Goal: Task Accomplishment & Management: Manage account settings

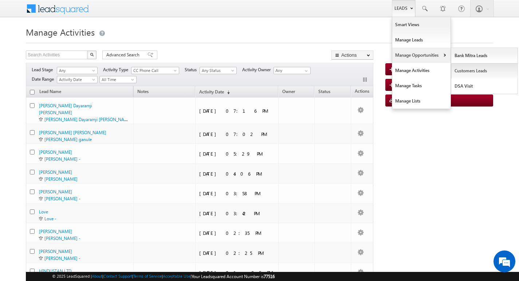
click at [458, 69] on link "Customers Leads" at bounding box center [484, 70] width 67 height 15
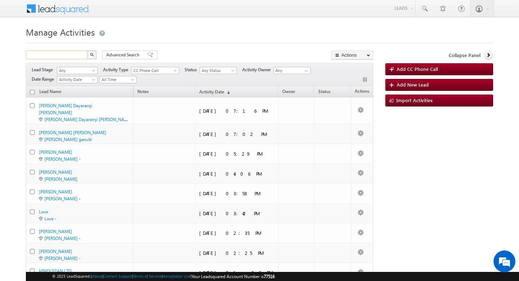
click at [72, 53] on input "text" at bounding box center [57, 55] width 62 height 9
type input "Search Activities"
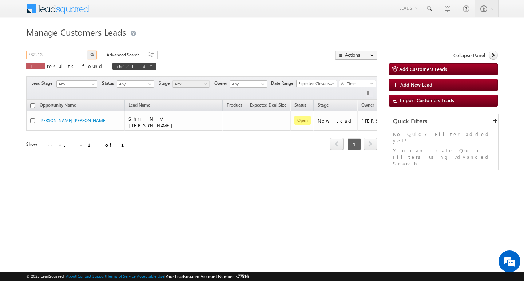
click at [67, 52] on input "762213" at bounding box center [57, 55] width 62 height 9
type input "7"
paste input "302022"
type input "302022"
click at [87, 51] on button "button" at bounding box center [91, 55] width 9 height 9
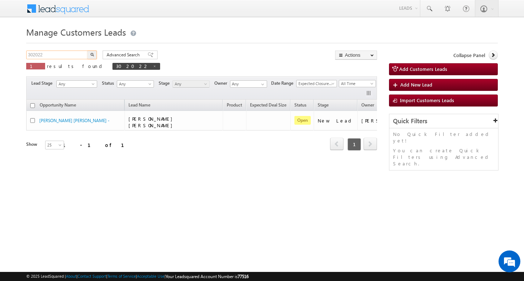
click at [70, 54] on input "302022" at bounding box center [57, 55] width 62 height 9
type input "3"
type input "Search Customers Leads"
click at [59, 53] on input "text" at bounding box center [57, 55] width 62 height 9
paste input "706371"
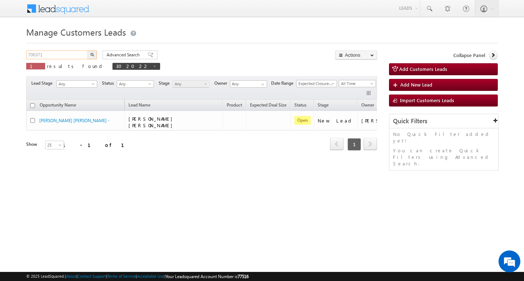
type input "706371"
click at [87, 51] on button "button" at bounding box center [91, 55] width 9 height 9
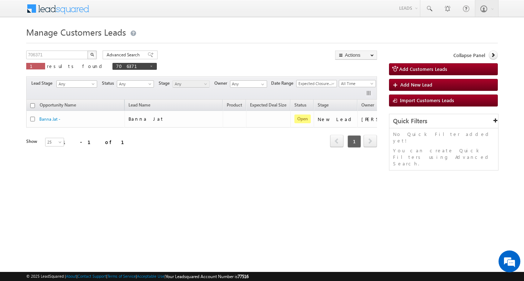
scroll to position [0, 29]
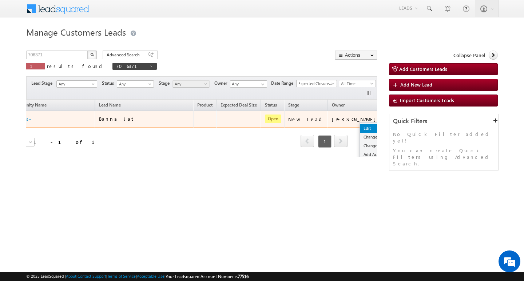
click at [360, 126] on link "Edit" at bounding box center [378, 128] width 36 height 9
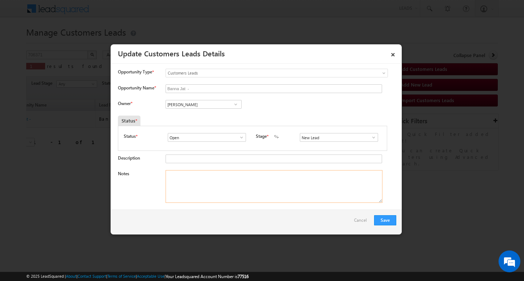
click at [233, 180] on textarea "Notes" at bounding box center [274, 186] width 217 height 33
click at [204, 104] on input "Vikas Halwai" at bounding box center [204, 104] width 76 height 9
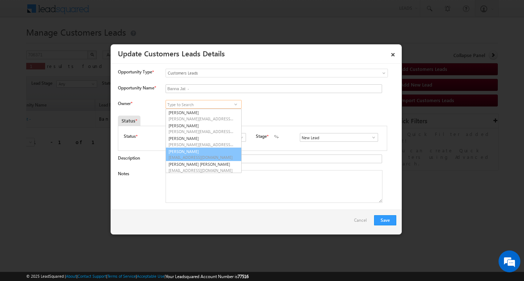
scroll to position [2, 0]
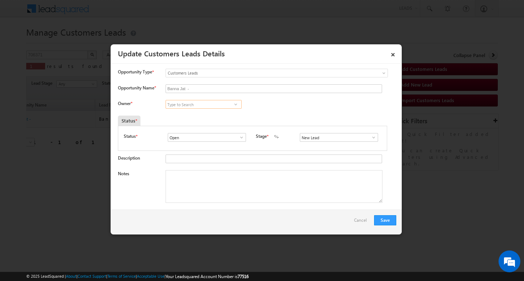
click at [188, 104] on input at bounding box center [204, 104] width 76 height 9
paste input "Santosh Kanwer"
click at [185, 113] on link "Santosh Kanwer santosh.kanwer@sgrlimited.in" at bounding box center [204, 116] width 76 height 14
type input "Santosh Kanwer"
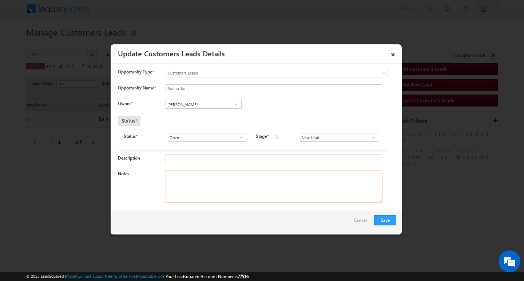
click at [198, 184] on textarea "Notes" at bounding box center [274, 186] width 217 height 33
click at [237, 184] on textarea "Notes" at bounding box center [274, 186] width 217 height 33
paste textarea "CUSTOMER NAME :Banna Jat/ AG 38 / B/ SELF EMPLOYED / MOTHE INCOME 80K / WORAK E…"
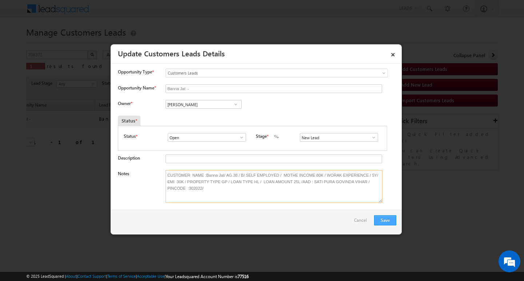
type textarea "CUSTOMER NAME :Banna Jat/ AG 38 / B/ SELF EMPLOYED / MOTHE INCOME 80K / WORAK E…"
click at [387, 220] on button "Save" at bounding box center [385, 220] width 22 height 10
